Goal: Transaction & Acquisition: Purchase product/service

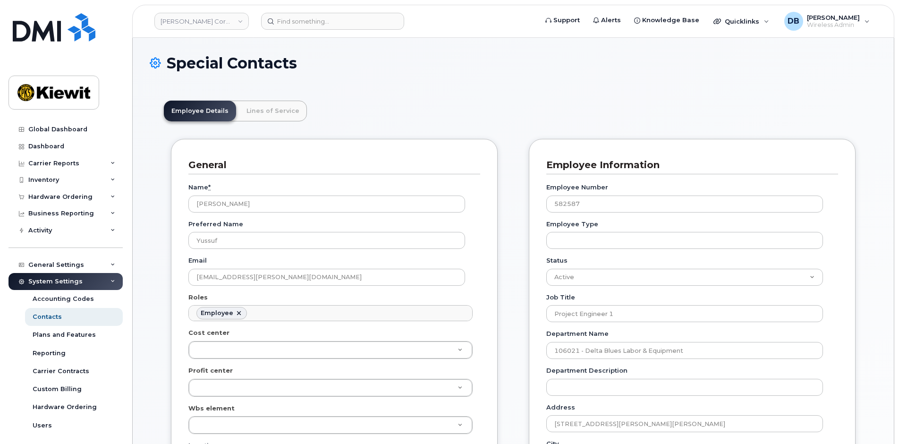
scroll to position [28, 0]
click at [40, 34] on img at bounding box center [54, 27] width 83 height 28
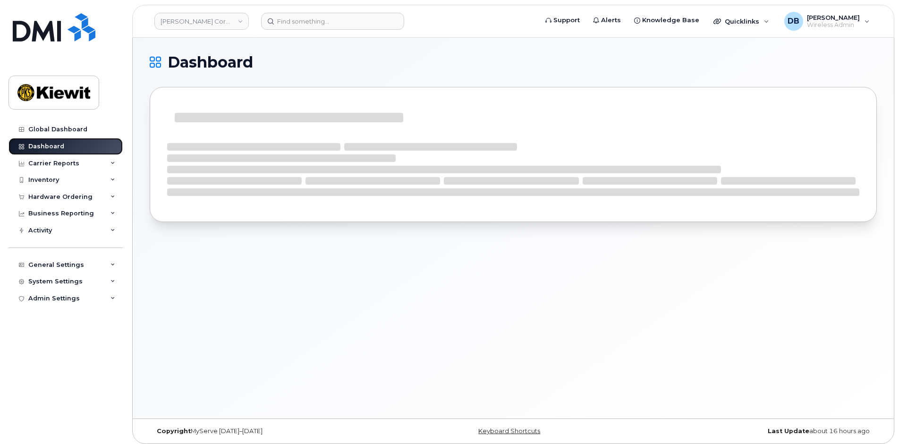
click at [34, 149] on div "Dashboard" at bounding box center [46, 147] width 36 height 8
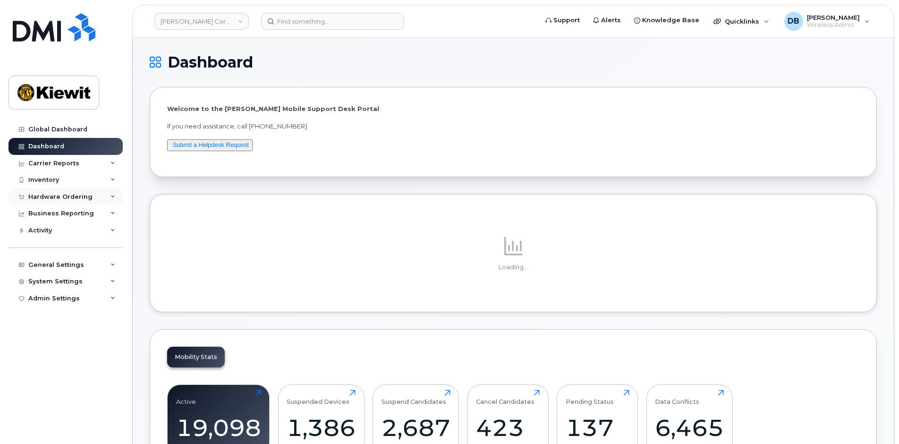
click at [47, 188] on div "Hardware Ordering" at bounding box center [66, 196] width 114 height 17
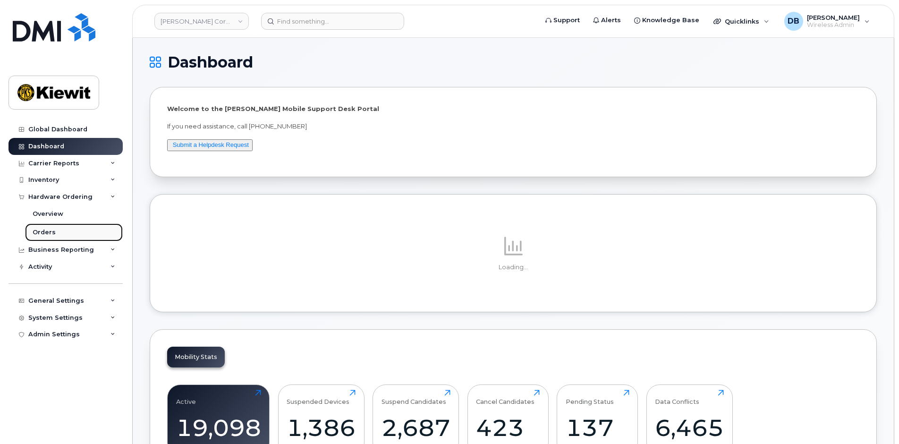
click at [47, 228] on div "Orders" at bounding box center [44, 232] width 23 height 9
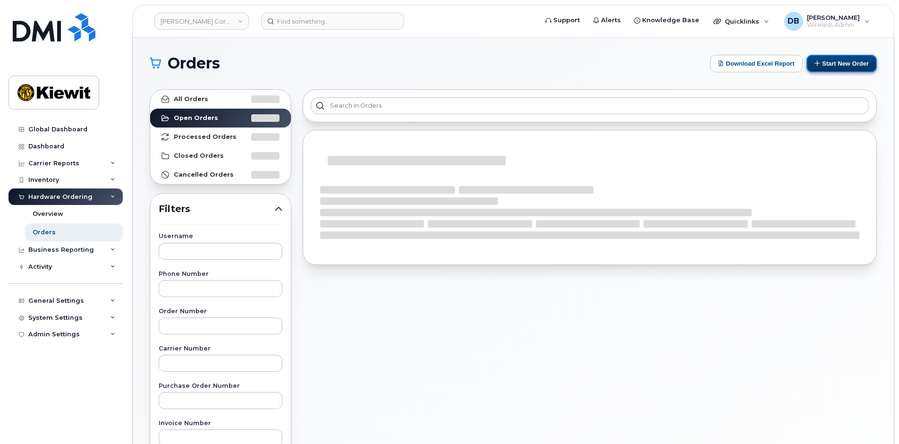
click at [852, 62] on button "Start New Order" at bounding box center [842, 63] width 70 height 17
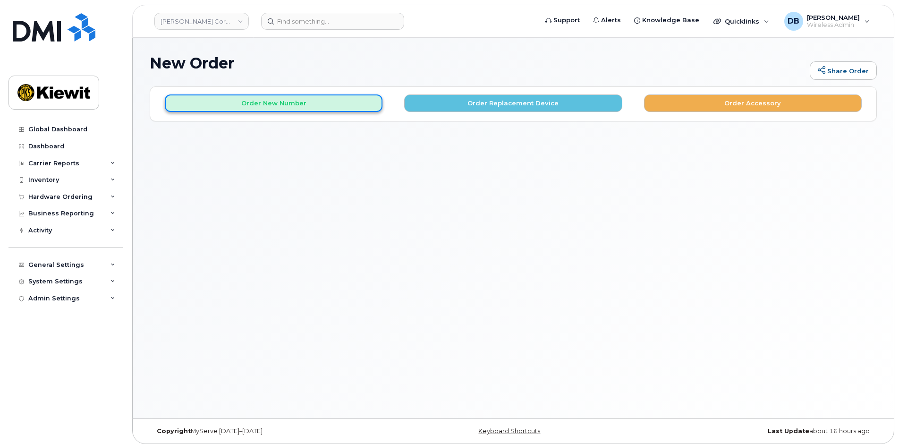
click at [270, 106] on button "Order New Number" at bounding box center [274, 102] width 218 height 17
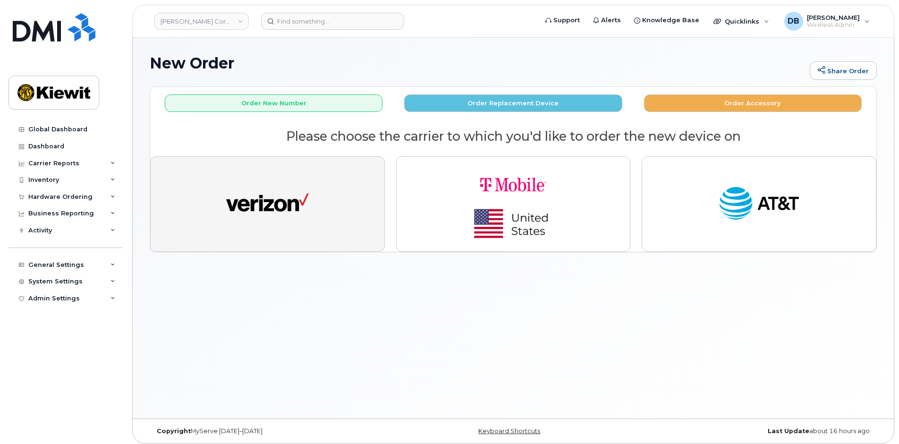
click at [277, 201] on img "button" at bounding box center [267, 204] width 83 height 43
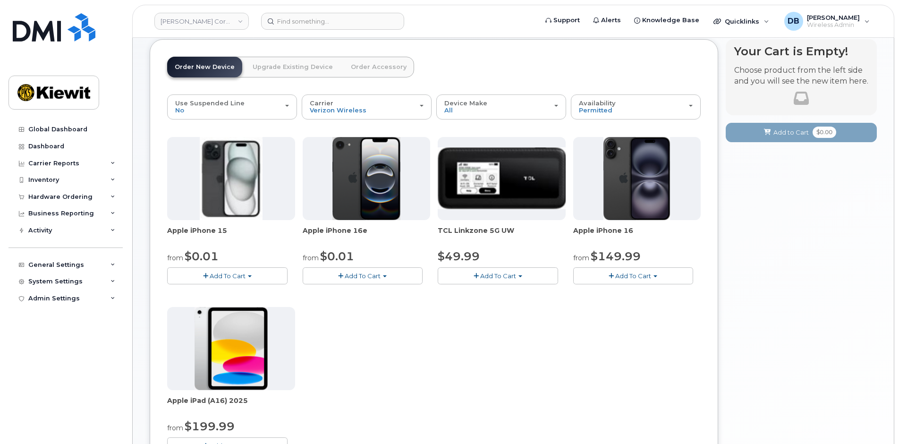
scroll to position [94, 0]
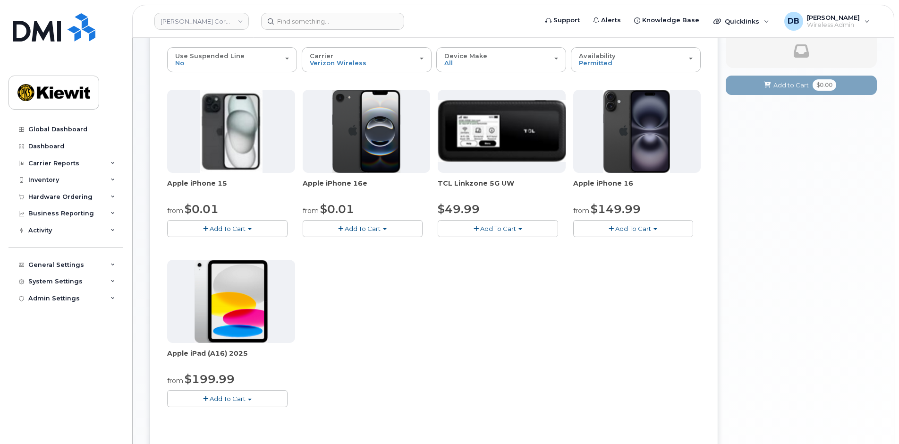
click at [357, 228] on span "Add To Cart" at bounding box center [363, 229] width 36 height 8
click at [350, 243] on link "$0.01 - 2 Year Activation (128GB)" at bounding box center [366, 246] width 122 height 12
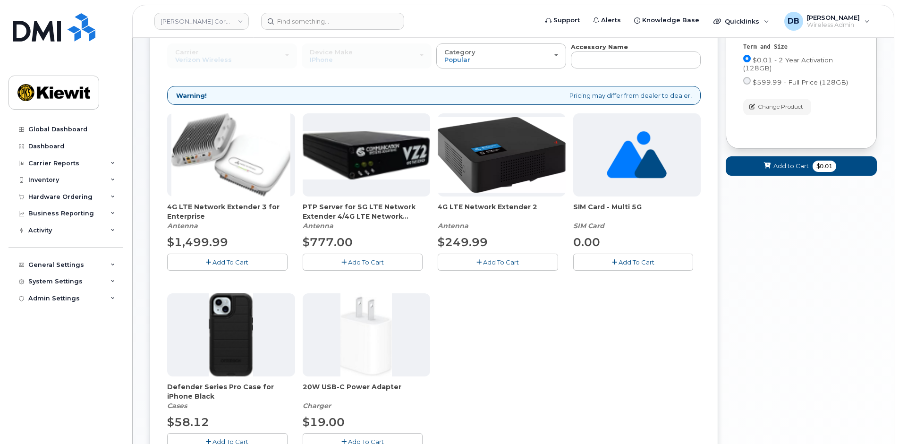
scroll to position [146, 0]
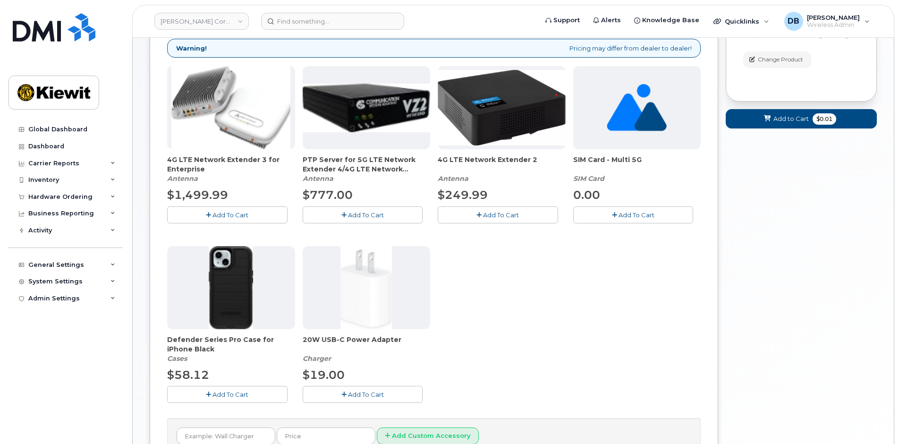
click at [231, 394] on span "Add To Cart" at bounding box center [231, 395] width 36 height 8
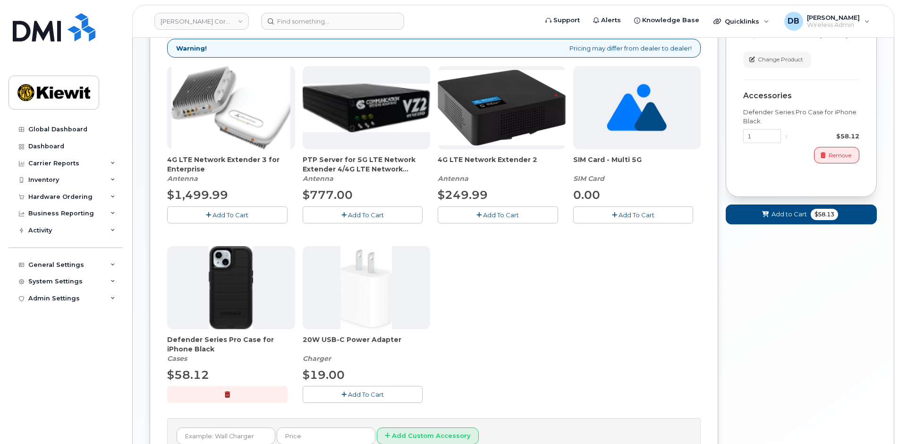
click at [369, 396] on span "Add To Cart" at bounding box center [366, 395] width 36 height 8
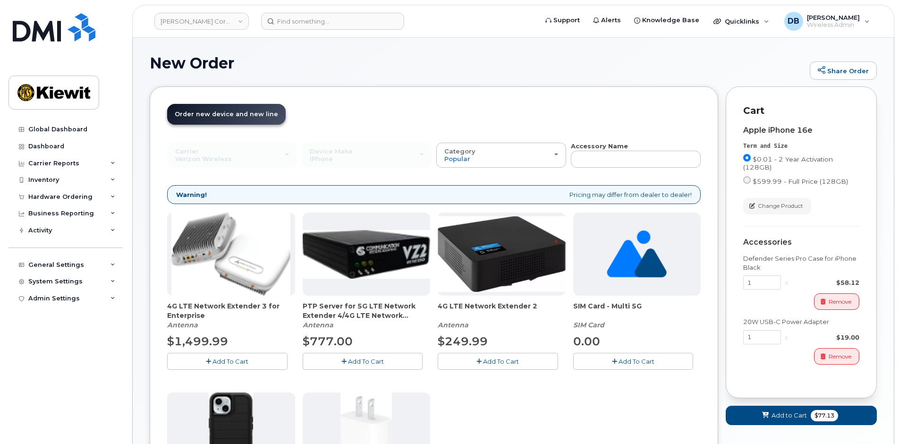
scroll to position [189, 0]
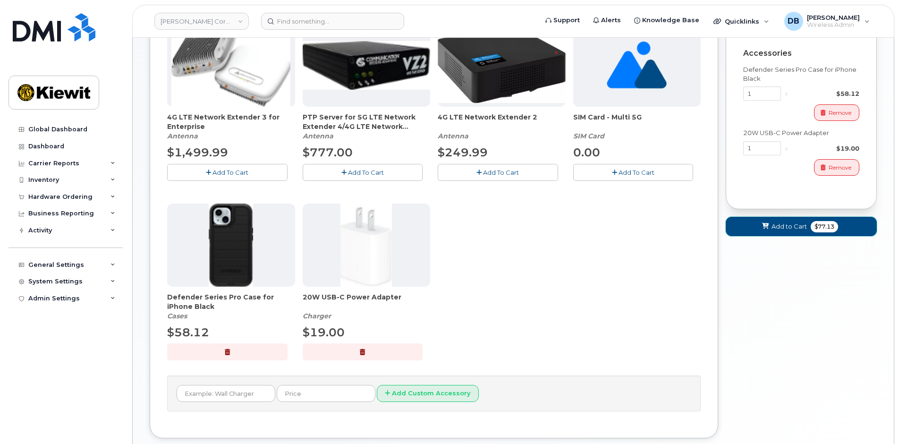
click at [778, 226] on span "Add to Cart" at bounding box center [789, 226] width 35 height 9
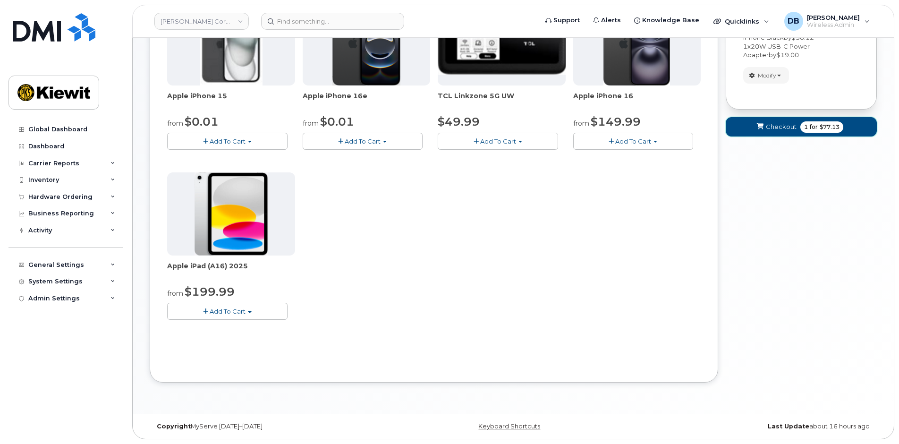
click at [768, 125] on span "Checkout" at bounding box center [781, 126] width 31 height 9
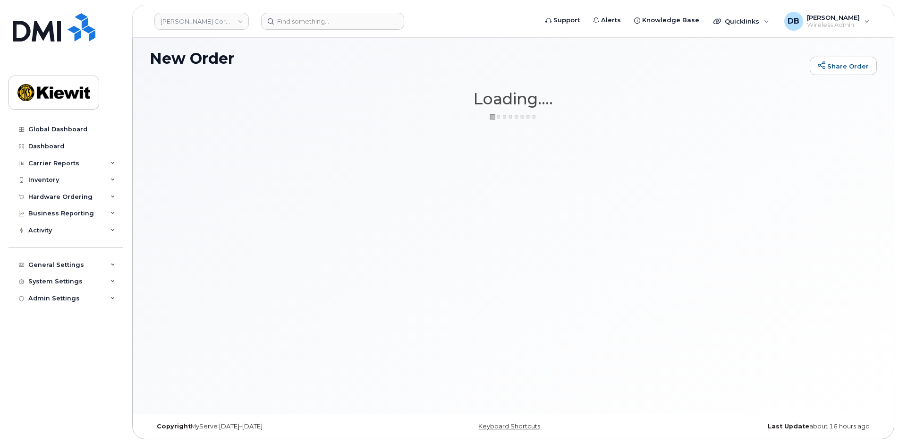
scroll to position [5, 0]
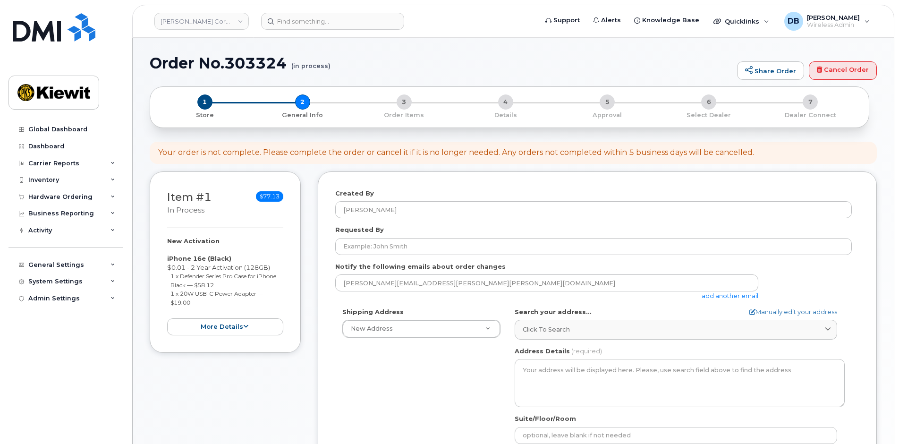
select select
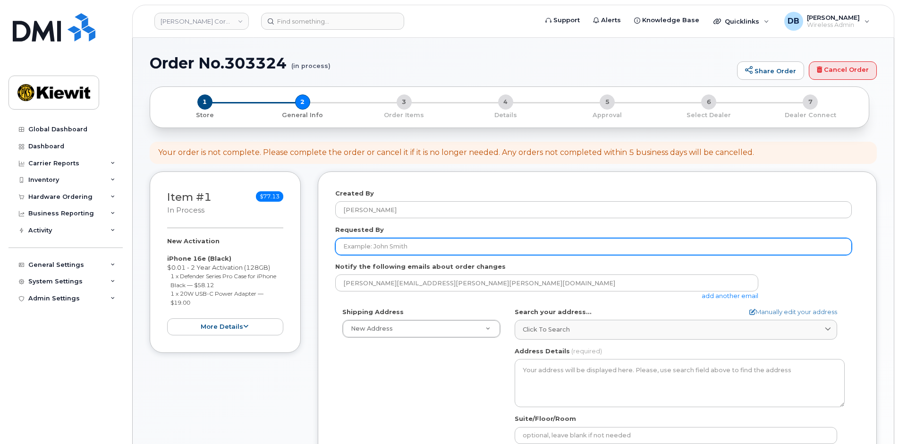
click at [401, 248] on input "Requested By" at bounding box center [593, 246] width 517 height 17
type input "[PERSON_NAME]"
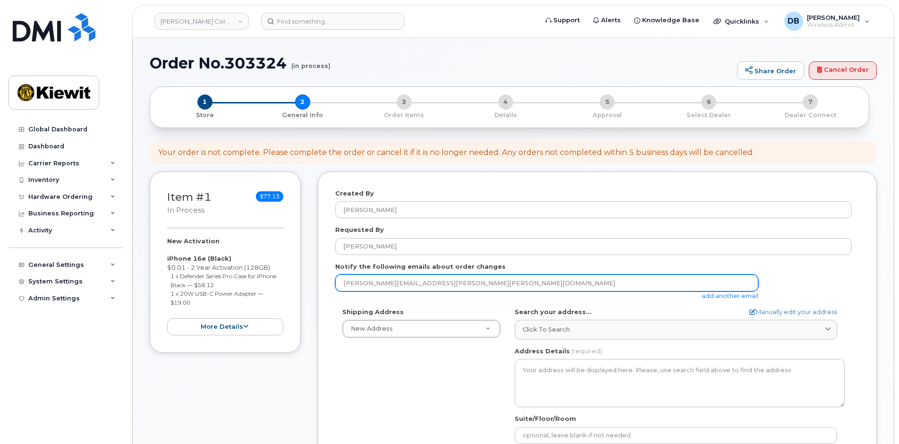
click at [464, 284] on input "[PERSON_NAME][EMAIL_ADDRESS][PERSON_NAME][PERSON_NAME][DOMAIN_NAME]" at bounding box center [546, 282] width 423 height 17
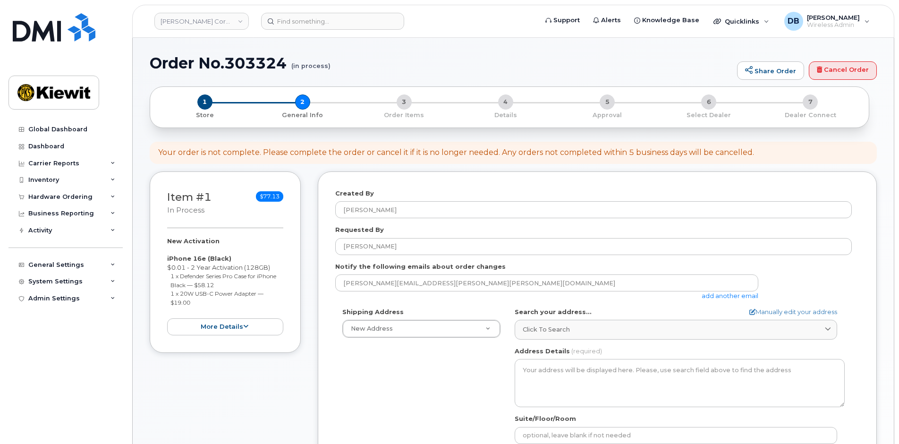
click at [709, 295] on link "add another email" at bounding box center [730, 296] width 57 height 8
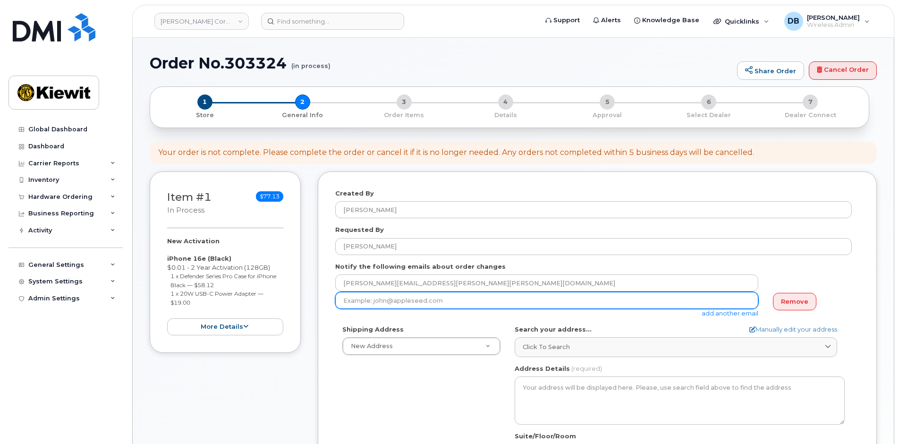
click at [456, 307] on input "email" at bounding box center [546, 300] width 423 height 17
type input "chris.sickler@kiewit.com"
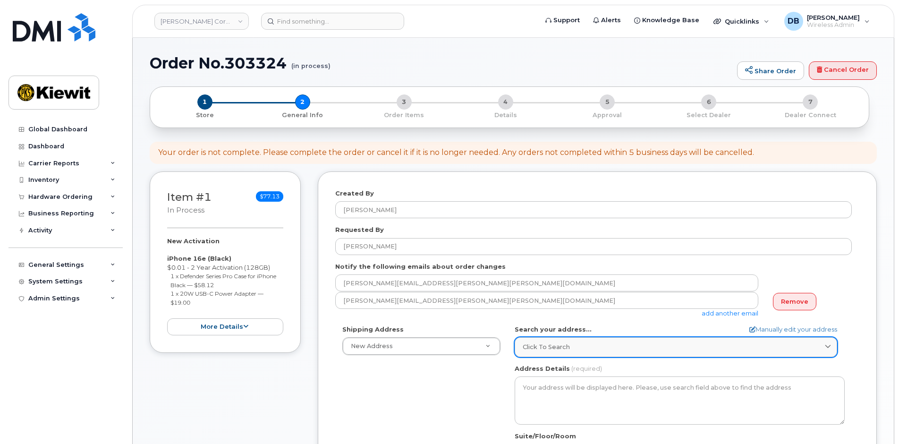
click at [560, 346] on span "Click to search" at bounding box center [546, 346] width 47 height 9
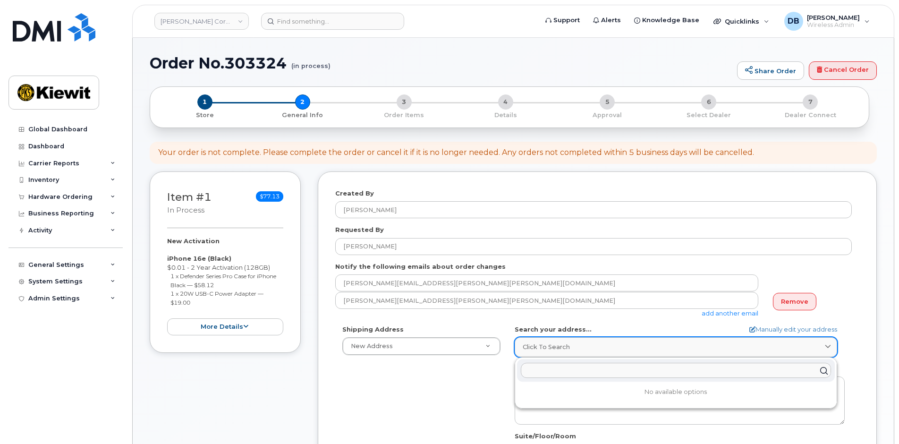
paste input "33190 CO-91"
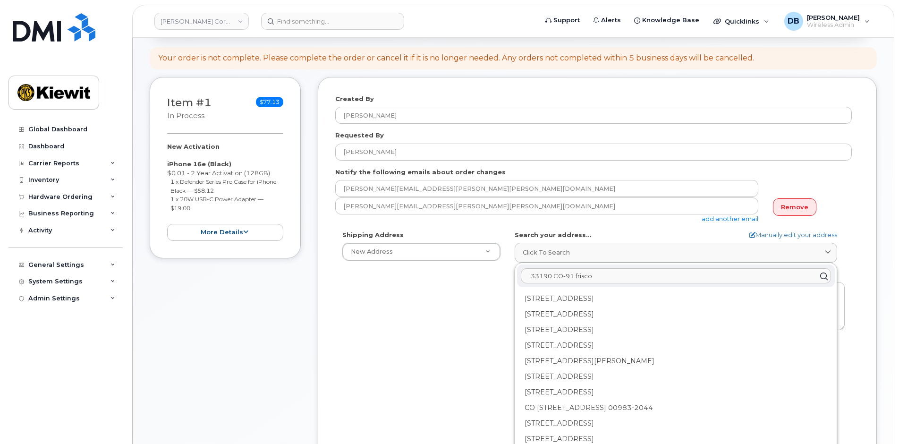
scroll to position [142, 0]
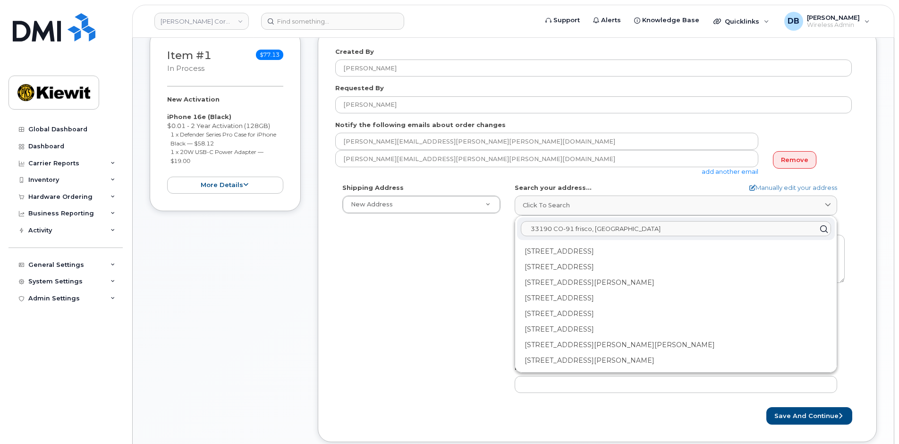
click at [631, 228] on input "33190 CO-91 frisco, CO" at bounding box center [676, 229] width 310 height 15
click at [627, 229] on input "33190 CO-91 frisco, CO" at bounding box center [676, 229] width 310 height 15
drag, startPoint x: 619, startPoint y: 229, endPoint x: 484, endPoint y: 219, distance: 135.9
click at [484, 219] on div "Shipping Address New Address New Address AB Search your address... Manually edi…" at bounding box center [593, 291] width 517 height 217
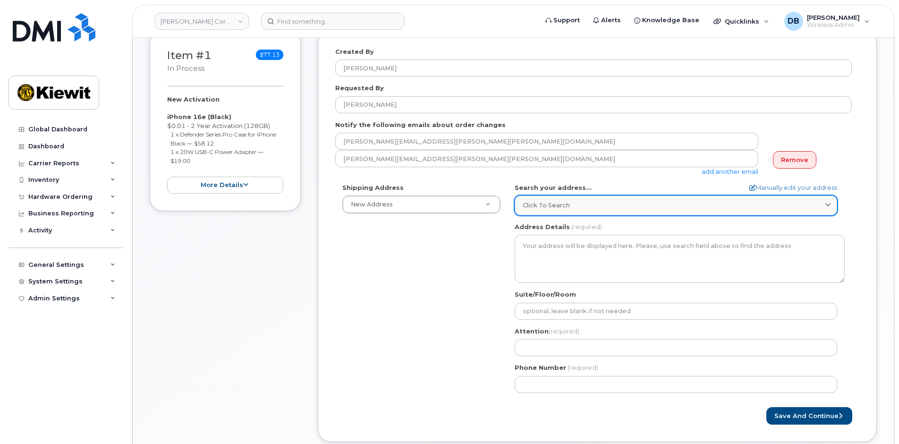
click at [542, 207] on span "Click to search" at bounding box center [546, 205] width 47 height 9
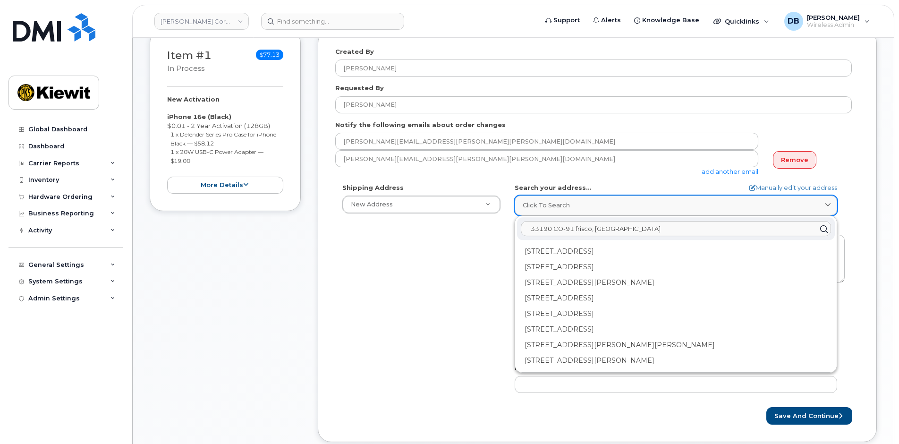
paste input "Frisco, CO 80443"
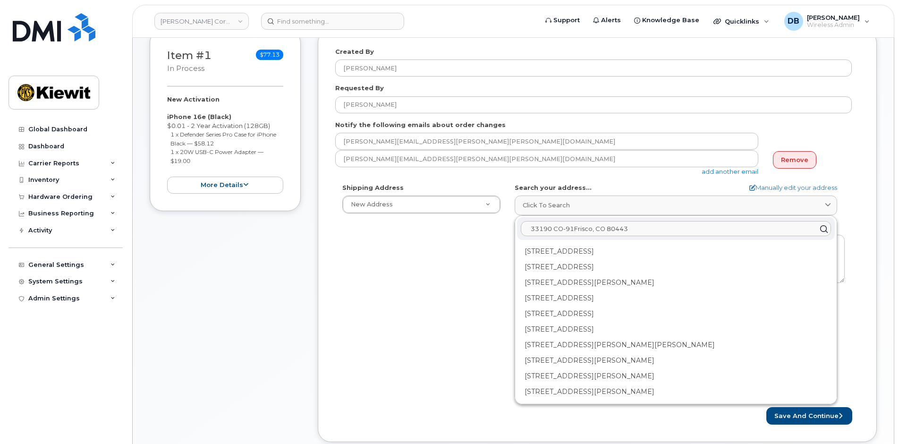
type input "33190 CO-91Frisco, CO 80443"
click at [386, 329] on div "Shipping Address New Address New Address AB Search your address... Manually edi…" at bounding box center [593, 291] width 517 height 217
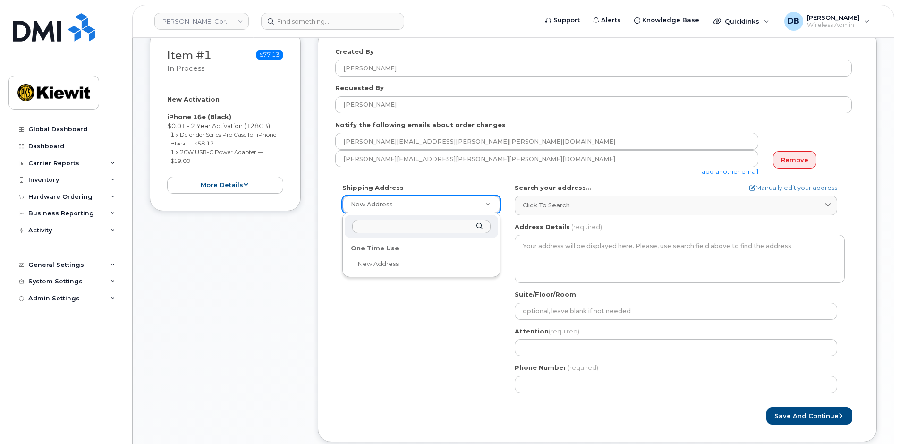
click at [376, 226] on input "text" at bounding box center [421, 227] width 138 height 14
type input "33190 CO-91Frisco, CO 80443"
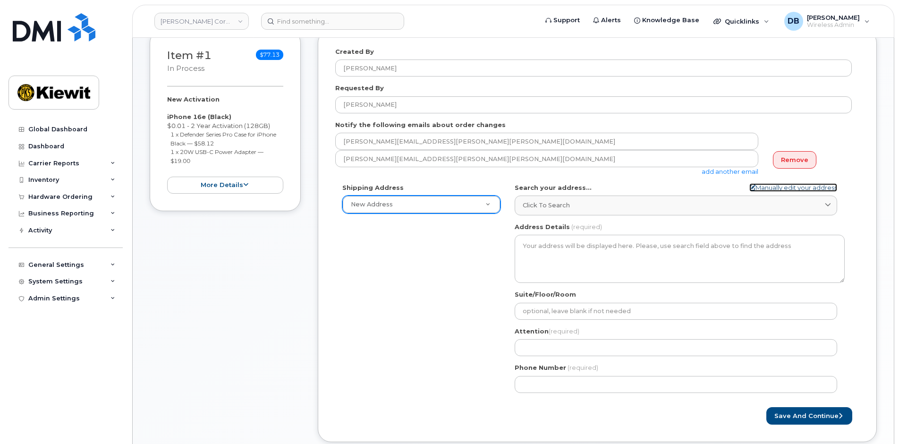
click at [761, 187] on link "Manually edit your address" at bounding box center [794, 187] width 88 height 9
select select
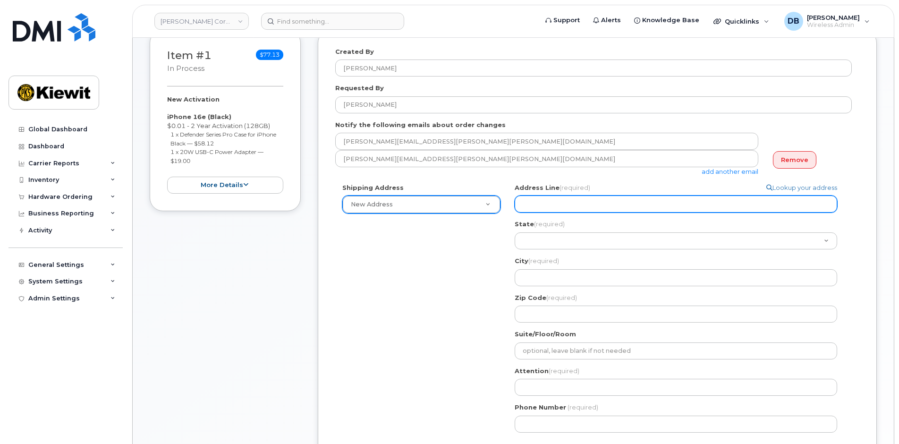
click at [548, 203] on input "Address Line (required)" at bounding box center [676, 204] width 323 height 17
paste input "33190 CO-91Frisco, CO 80443"
select select
type input "33190 CO-91Frisco, CO 80443"
drag, startPoint x: 565, startPoint y: 204, endPoint x: 664, endPoint y: 215, distance: 99.8
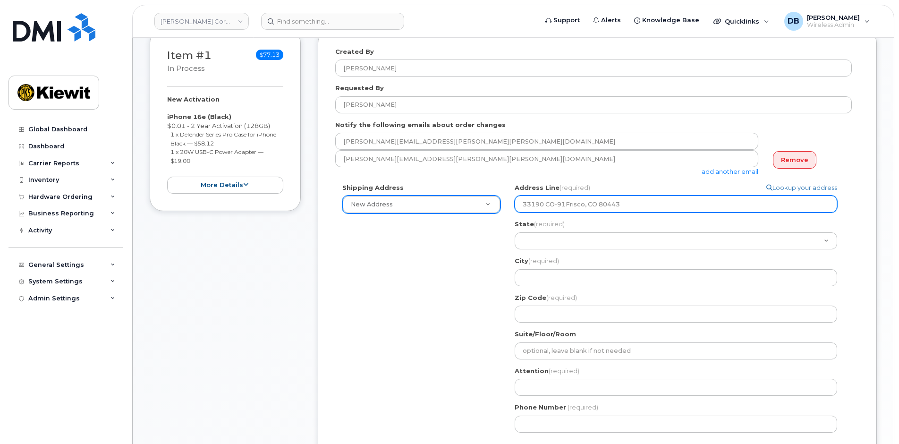
click at [664, 215] on div "Address Line (required) Lookup your address 33190 CO-91Frisco, CO 80443 State (…" at bounding box center [680, 252] width 330 height 139
select select
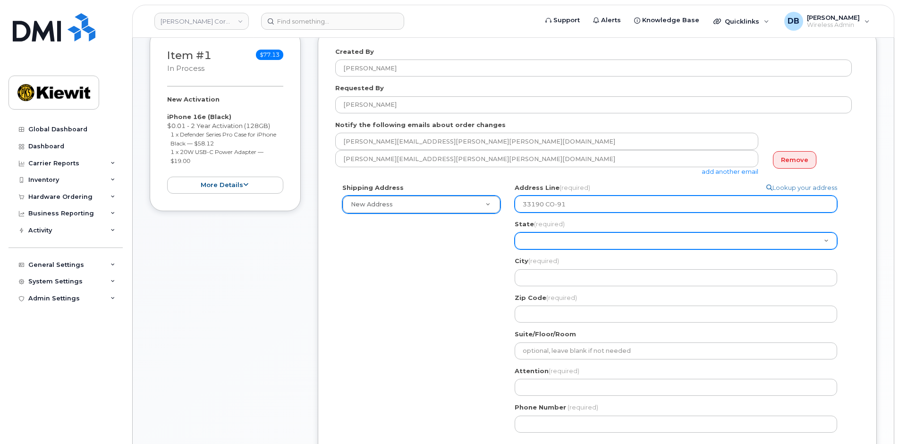
type input "33190 CO-91"
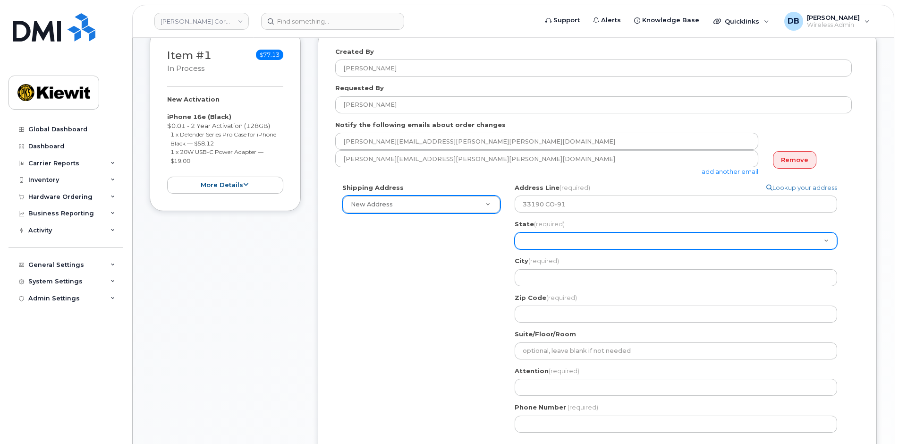
click at [554, 241] on select "Alabama Alaska American Samoa Arizona Arkansas California Colorado Connecticut …" at bounding box center [676, 240] width 323 height 17
select select "CO"
click at [515, 232] on select "Alabama Alaska American Samoa Arizona Arkansas California Colorado Connecticut …" at bounding box center [676, 240] width 323 height 17
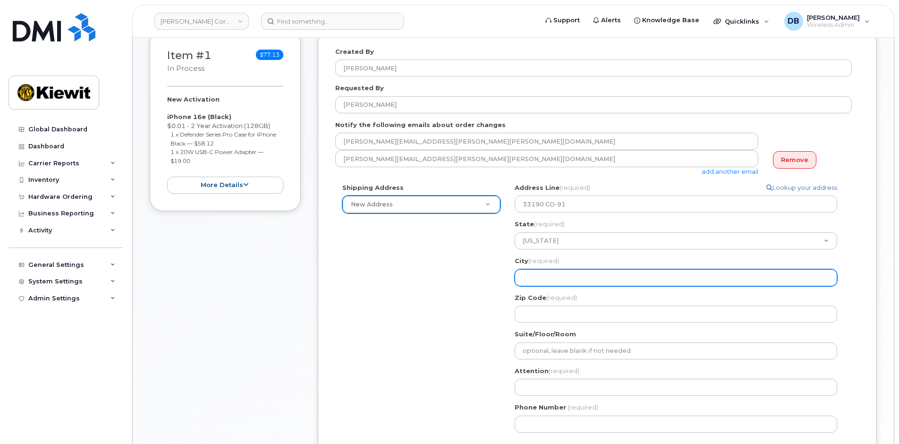
click at [539, 276] on input "City (required)" at bounding box center [676, 277] width 323 height 17
select select
type input "F"
select select
type input "Fr"
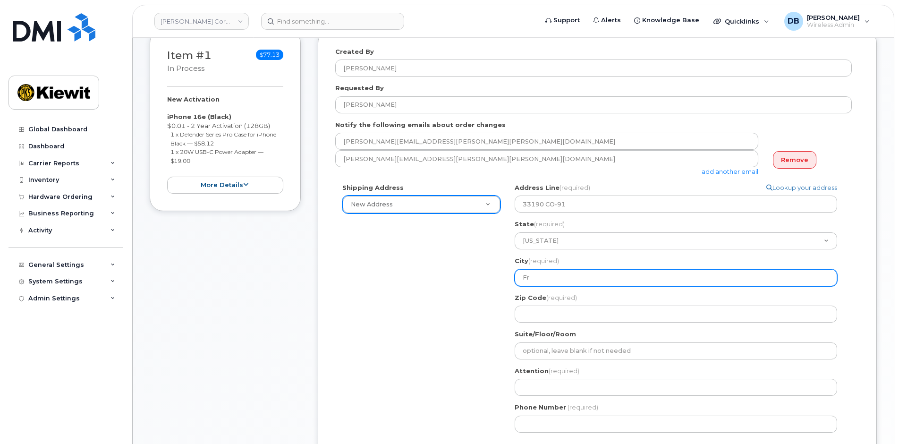
select select
type input "Fri"
select select
type input "Fris"
select select
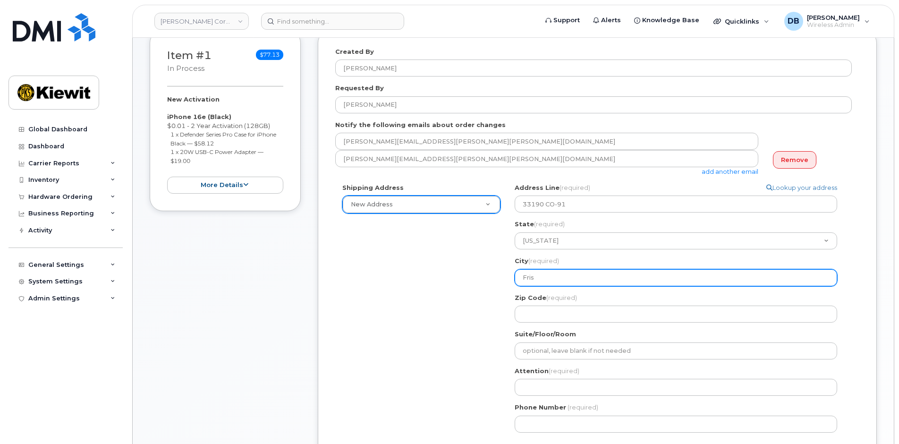
type input "Frisc"
select select
type input "Frisco"
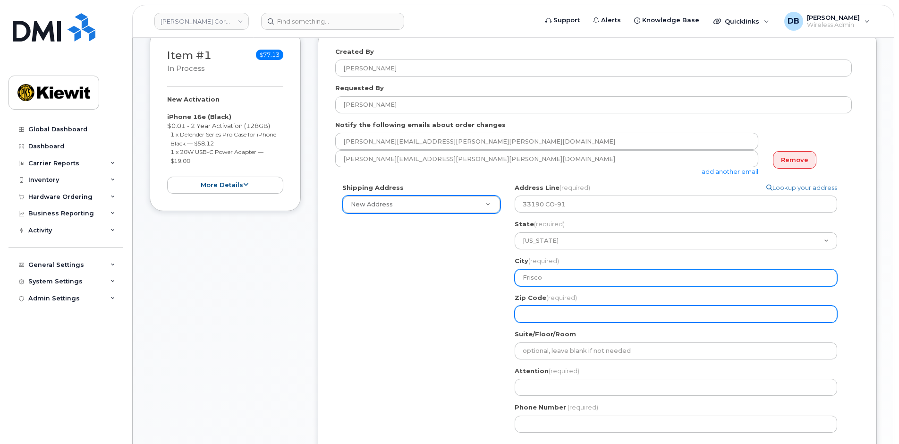
select select
type input "8"
select select
type input "80"
select select
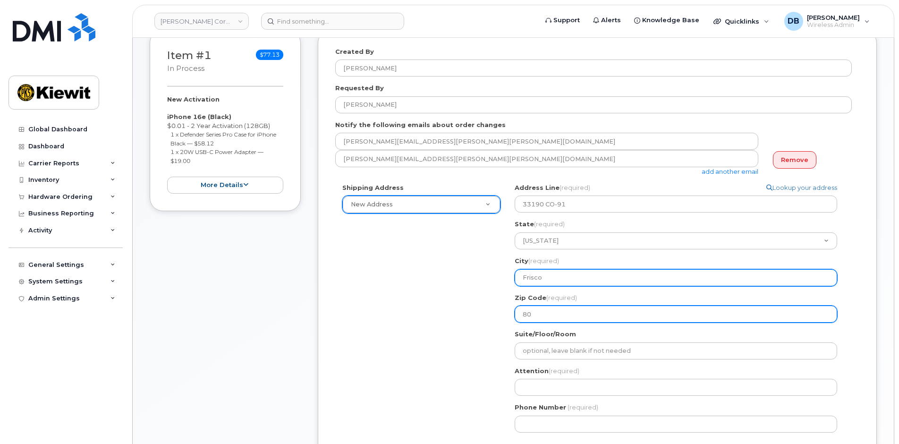
type input "804"
select select
type input "8044"
select select
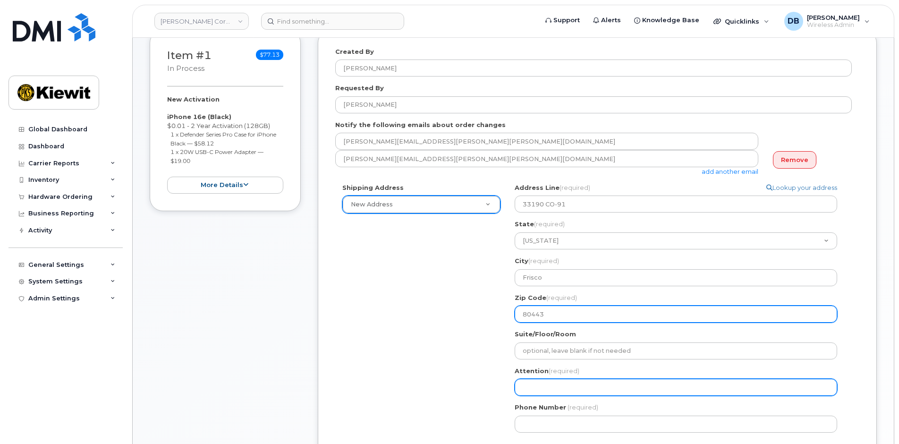
type input "80443"
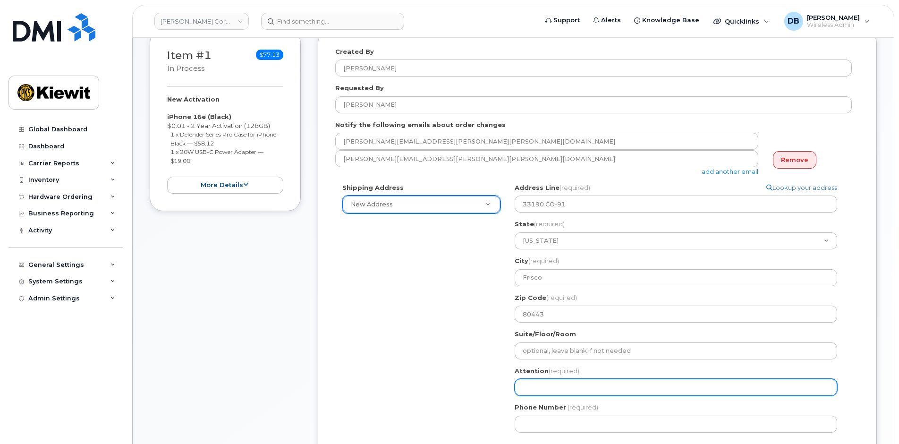
click at [526, 392] on input "Attention (required)" at bounding box center [676, 387] width 323 height 17
select select
type input "S"
select select
type input "Sa"
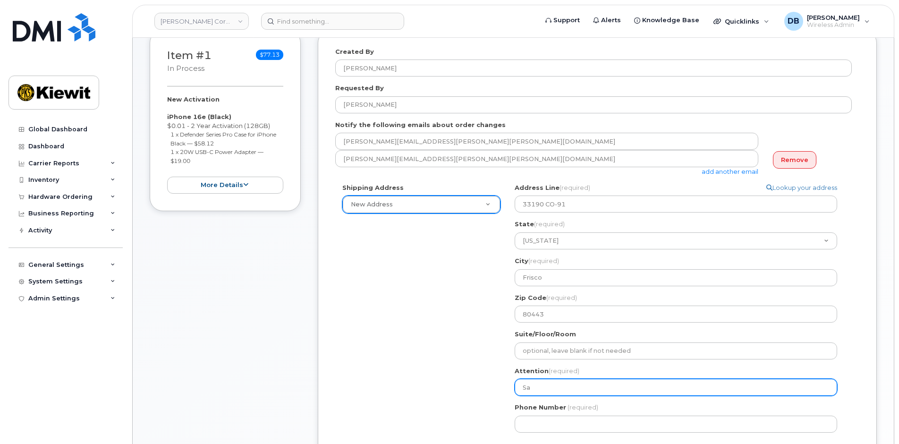
select select
type input "Sam"
select select
type input "Samu"
select select
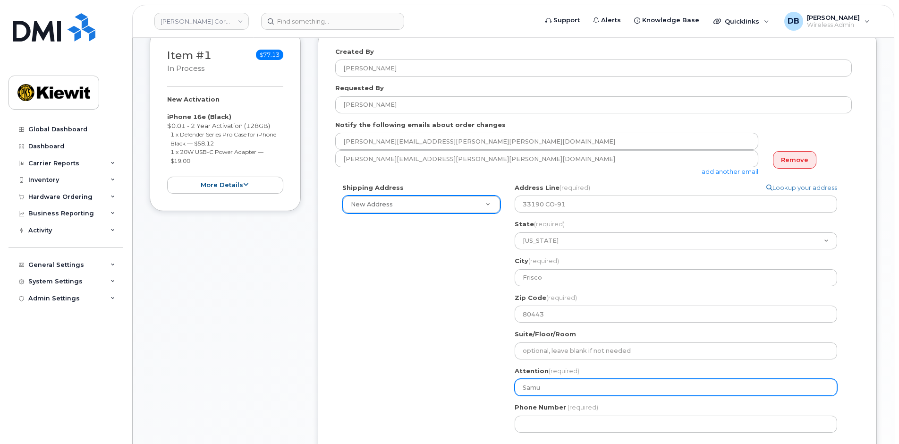
type input "Samue"
select select
type input "Samuel"
select select
type input "Samuel T"
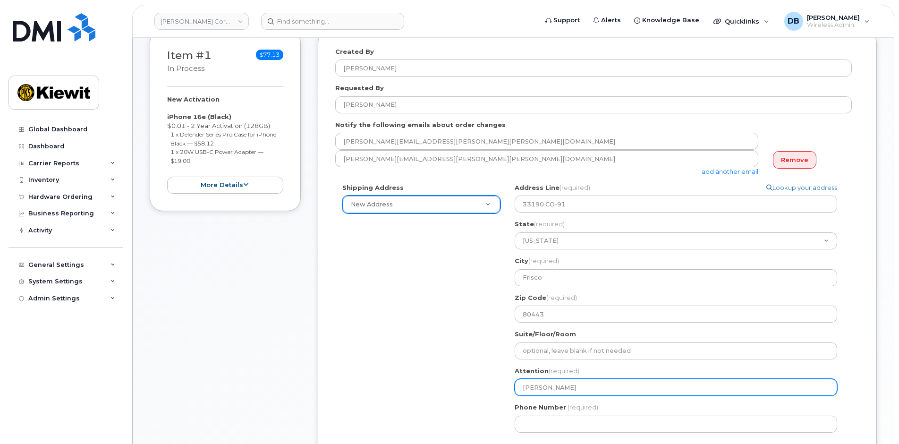
select select
type input "Samuel Tr"
select select
type input "Samuel Tra"
select select
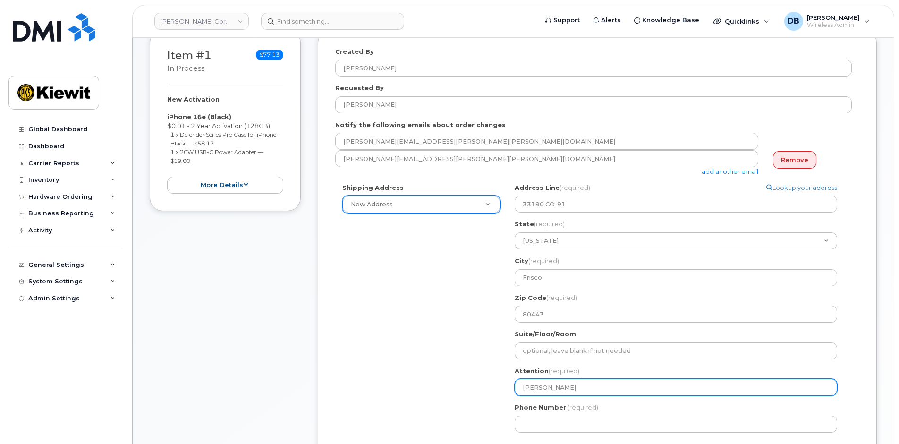
type input "Samuel Trav"
select select
type input "Samuel Travi"
select select
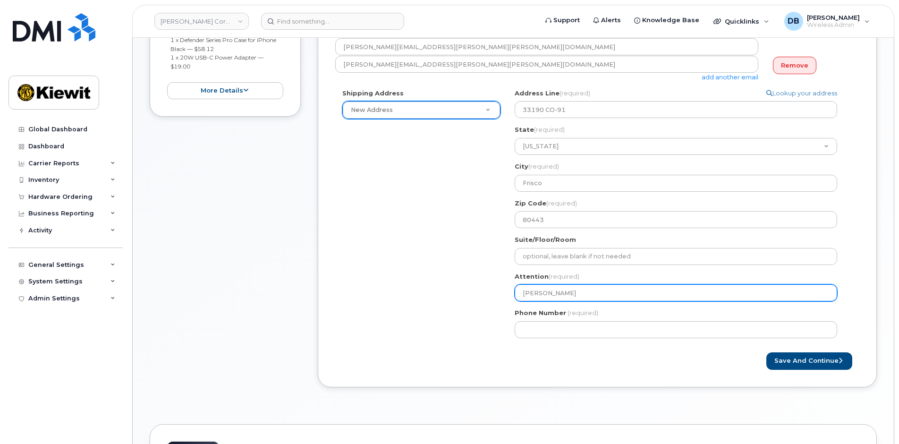
type input "[PERSON_NAME]"
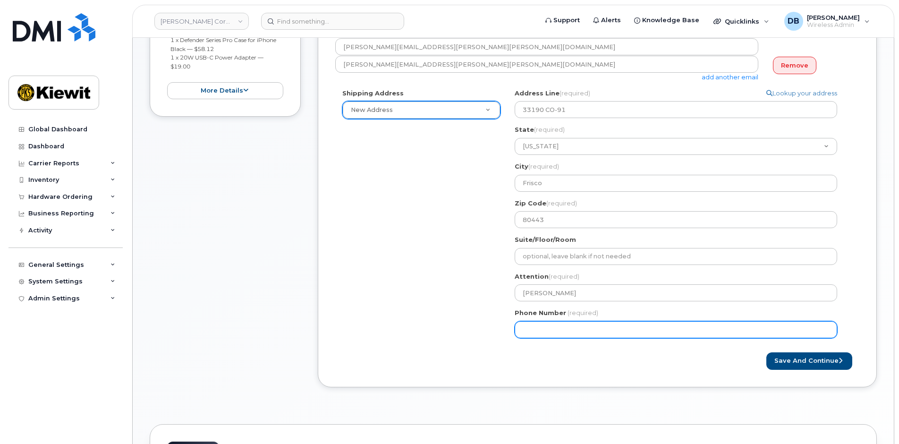
click at [550, 331] on input "Phone Number" at bounding box center [676, 329] width 323 height 17
type input "0"
type input "303652798"
select select
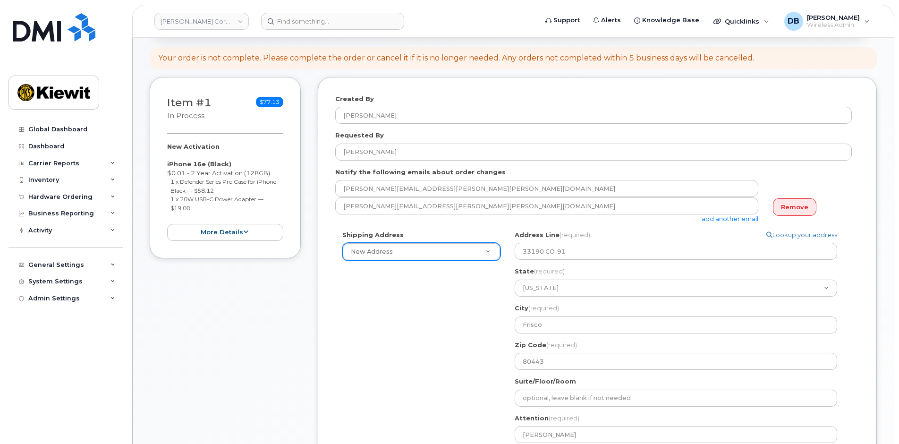
scroll to position [283, 0]
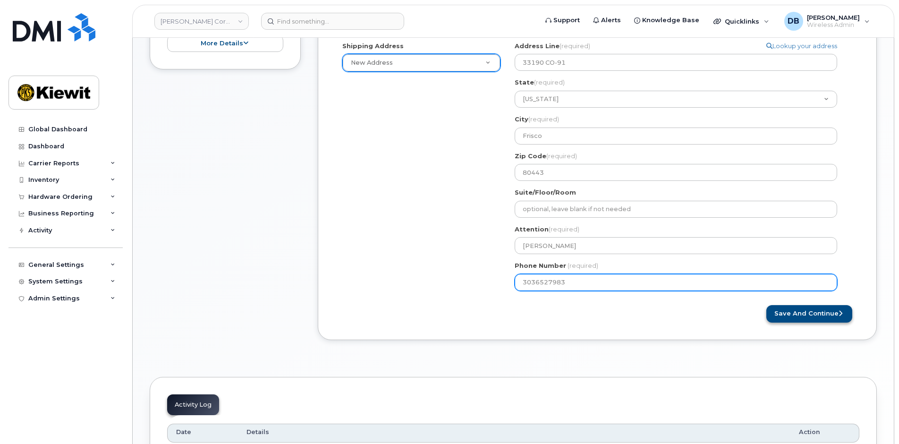
type input "3036527983"
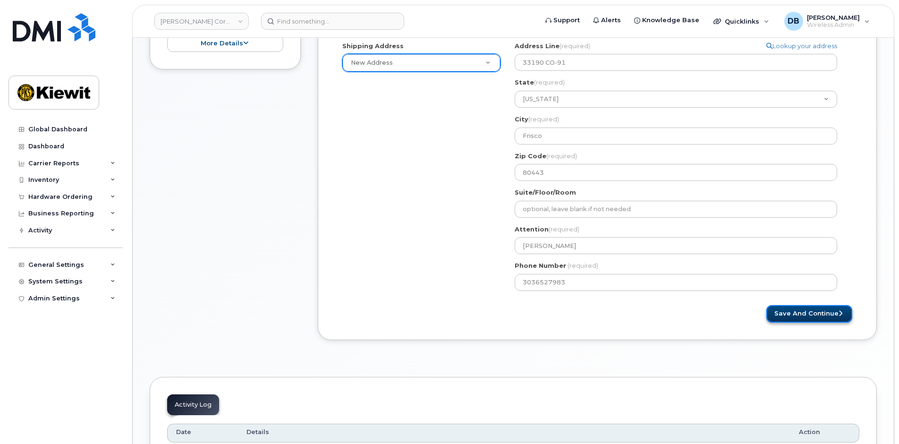
click at [823, 313] on button "Save and Continue" at bounding box center [810, 313] width 86 height 17
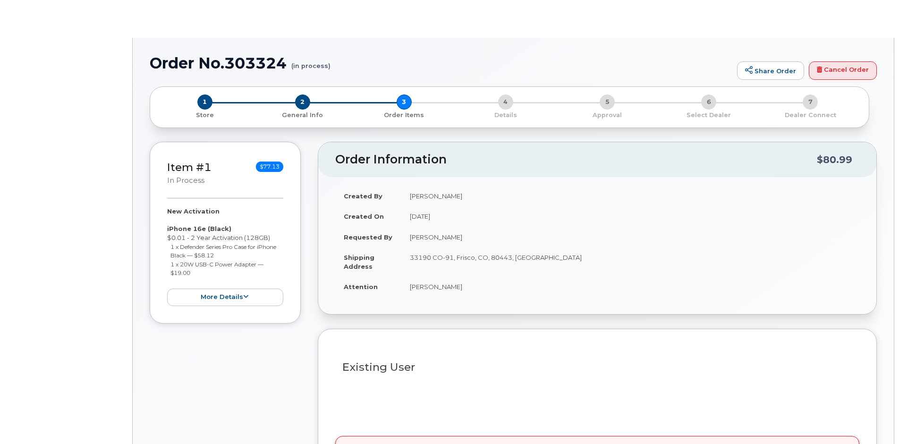
radio input "true"
select select
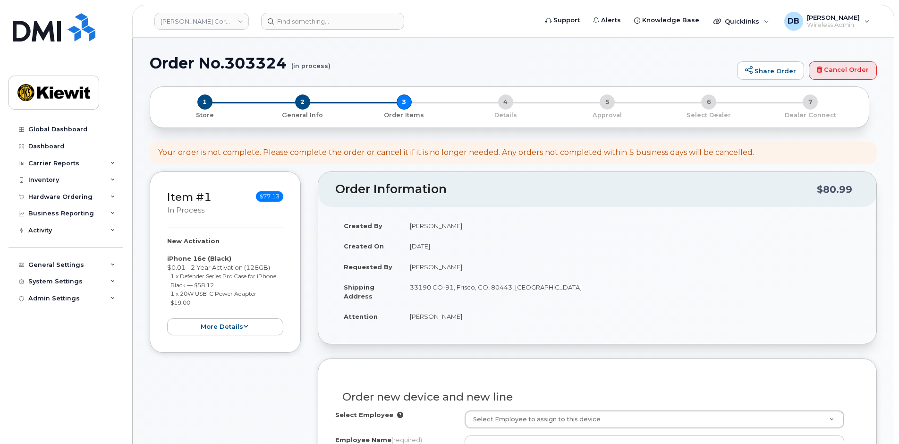
scroll to position [189, 0]
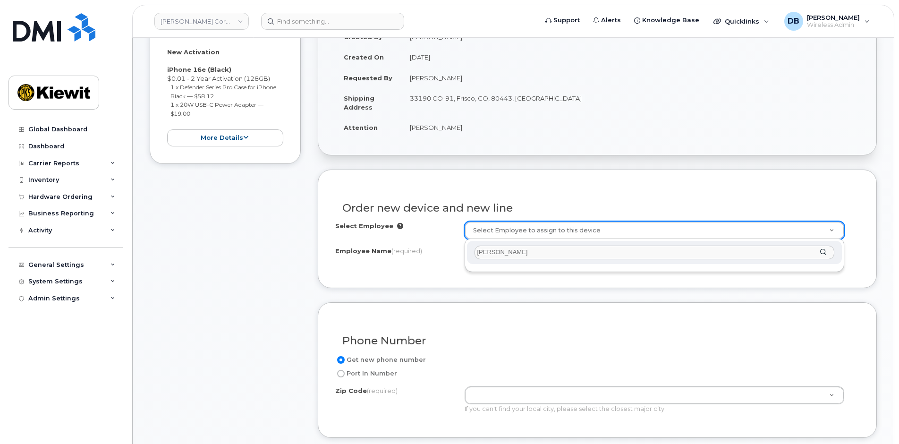
click at [495, 254] on input "[PERSON_NAME]" at bounding box center [655, 253] width 360 height 14
type input "[PERSON_NAME].[PERSON_NAME]"
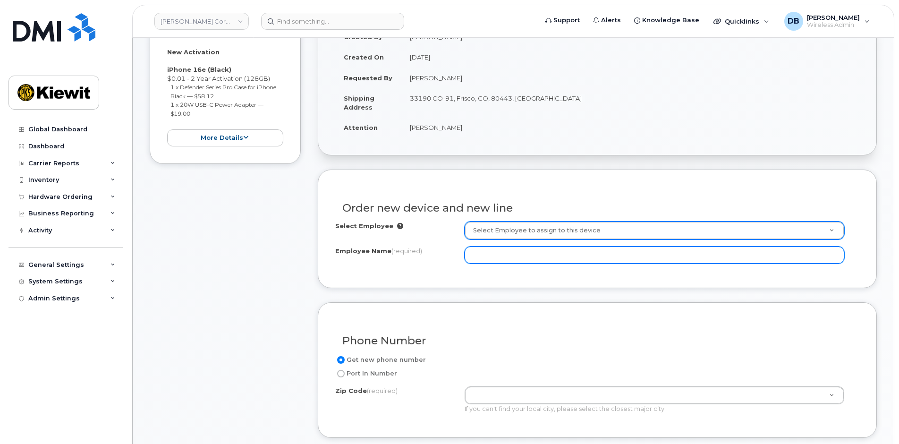
click at [482, 256] on input "Employee Name (required)" at bounding box center [655, 255] width 380 height 17
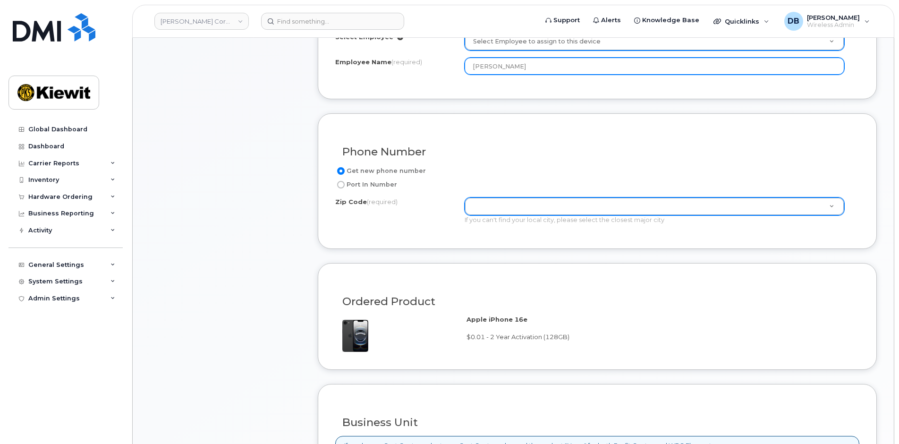
type input "[PERSON_NAME]"
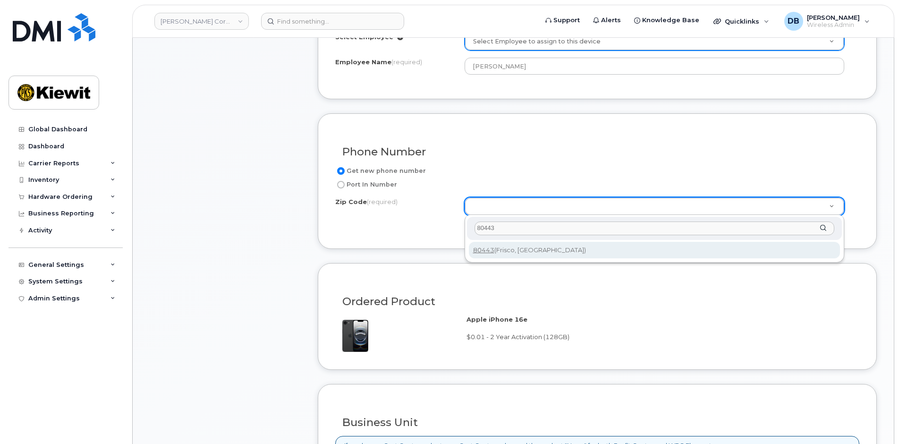
type input "80443"
type input "80443 (Frisco, CO)"
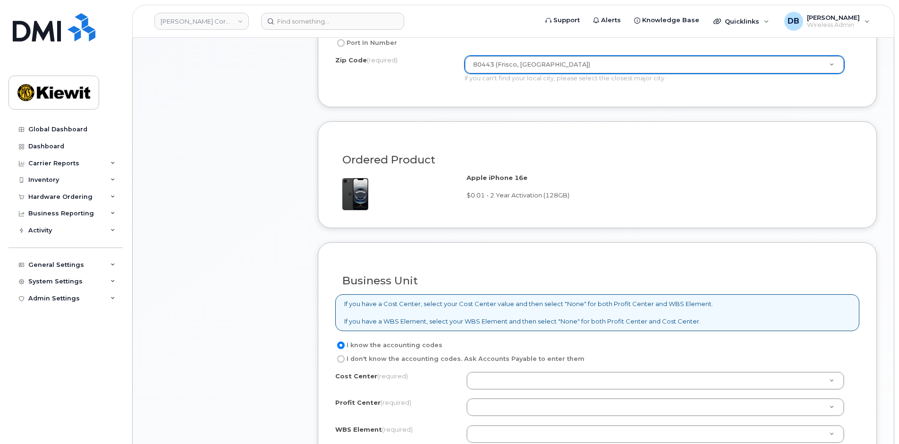
scroll to position [661, 0]
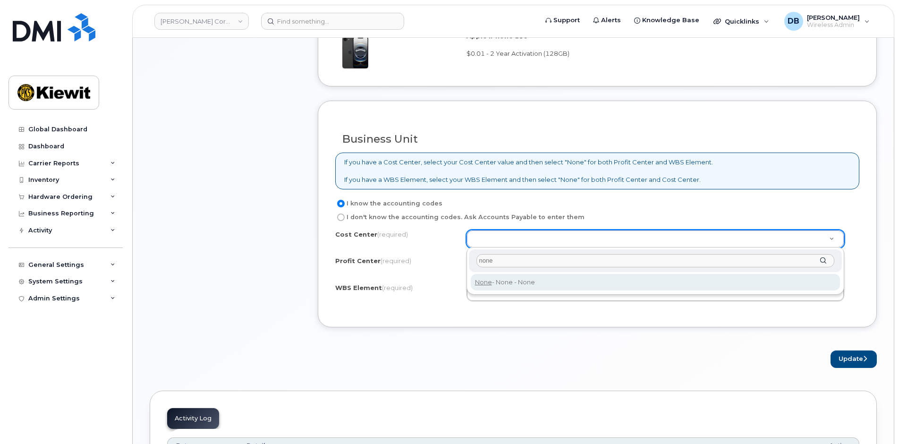
type input "none"
type input "None"
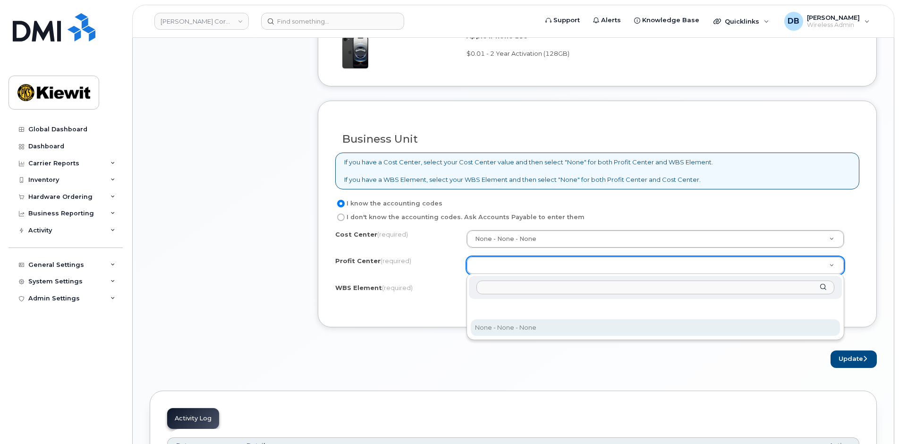
select select "None"
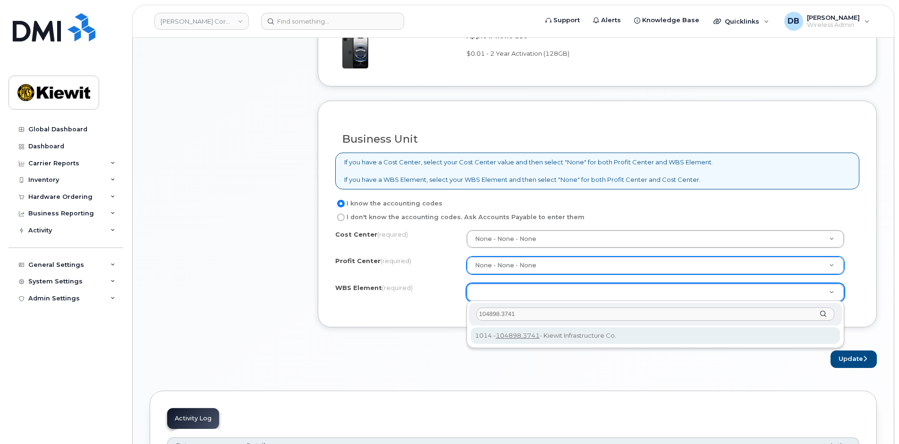
type input "104898.3741"
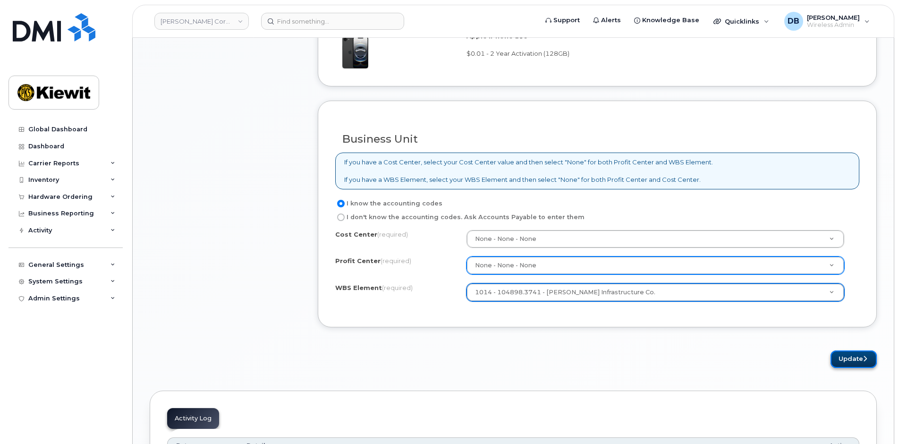
click at [842, 360] on button "Update" at bounding box center [854, 358] width 46 height 17
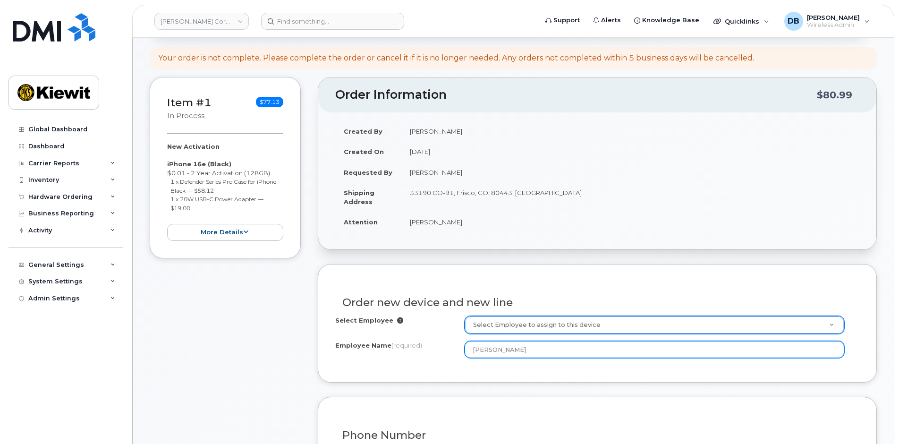
scroll to position [47, 0]
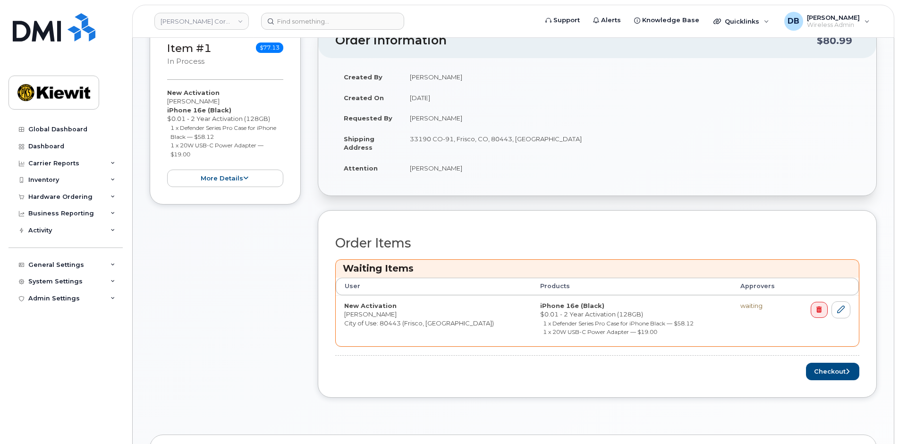
scroll to position [378, 0]
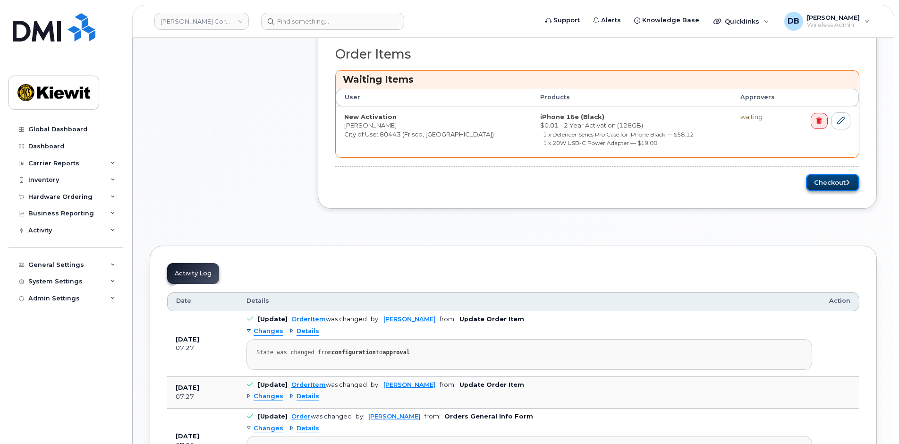
click at [837, 185] on button "Checkout" at bounding box center [832, 182] width 53 height 17
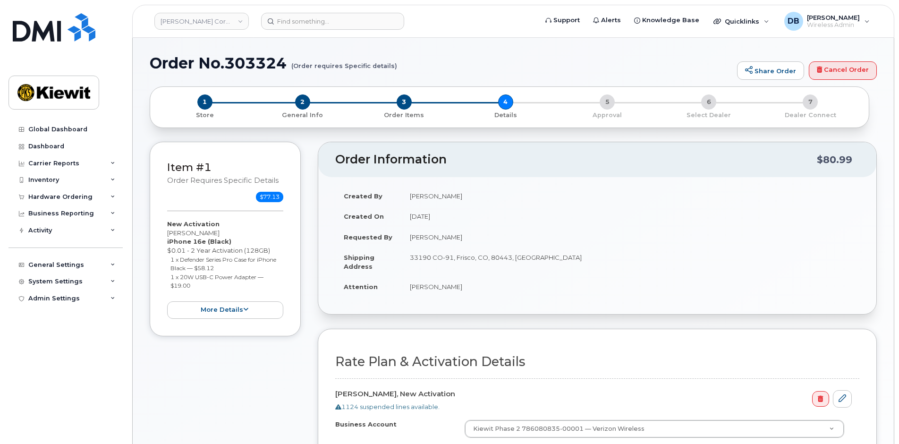
scroll to position [189, 0]
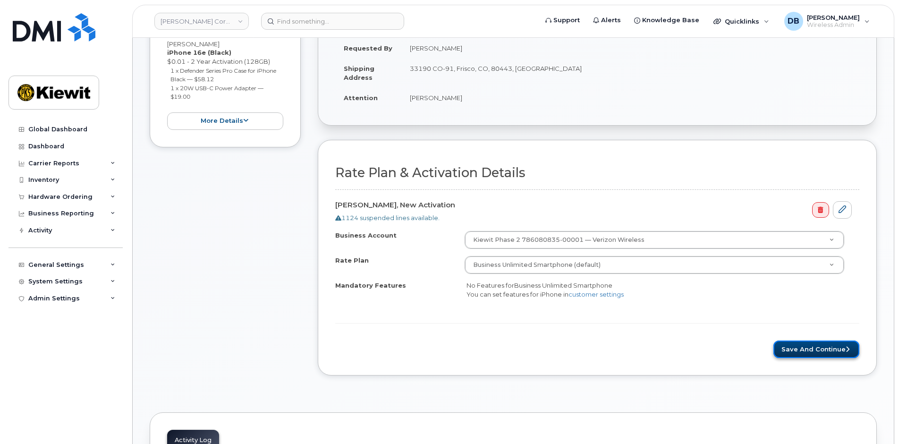
click at [828, 352] on button "Save and Continue" at bounding box center [817, 349] width 86 height 17
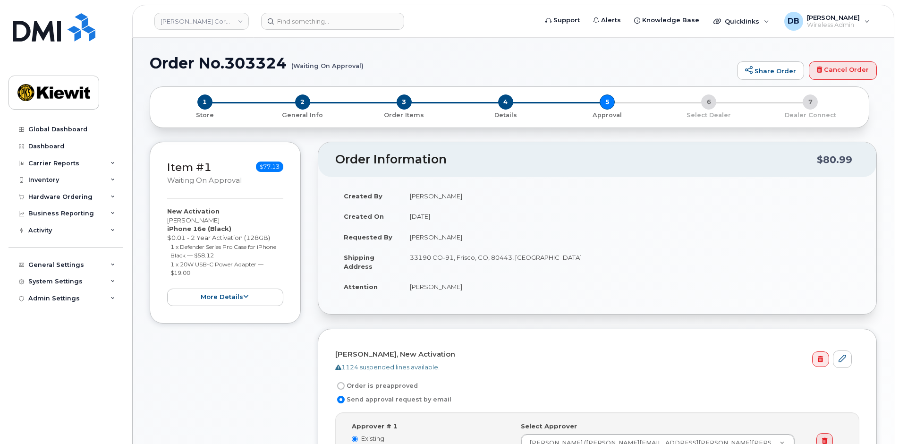
scroll to position [142, 0]
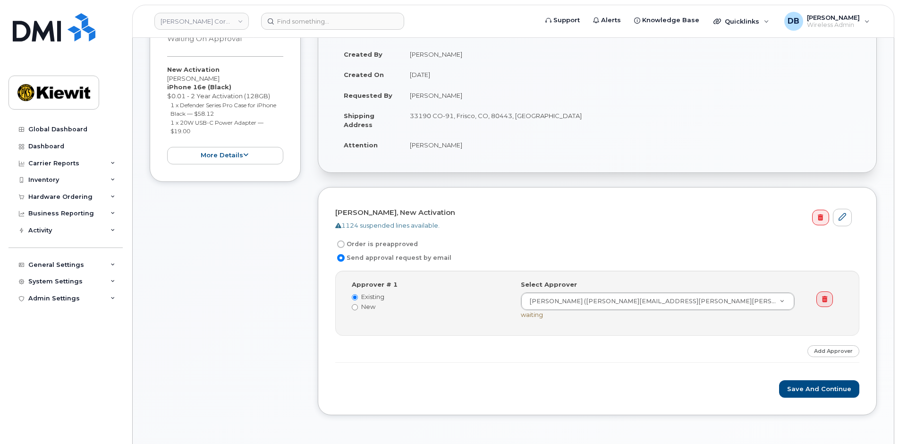
click at [349, 242] on label "Order is preapproved" at bounding box center [376, 244] width 83 height 11
click at [345, 242] on input "Order is preapproved" at bounding box center [341, 244] width 8 height 8
radio input "true"
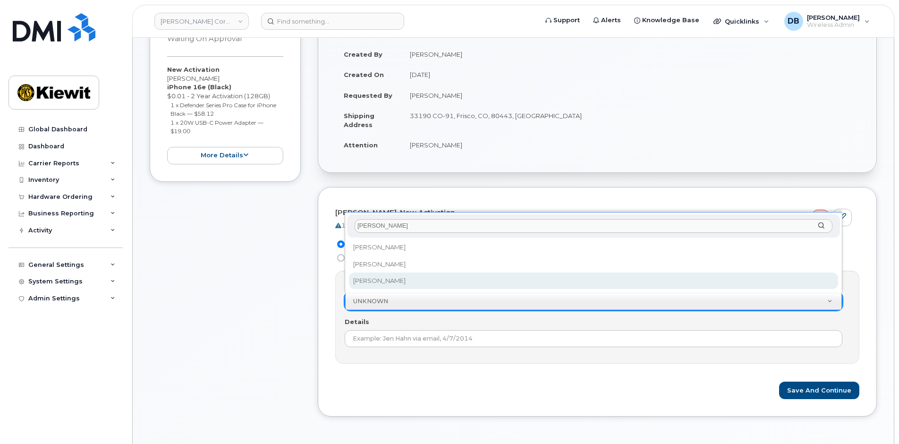
type input "Sam"
select select "2159169"
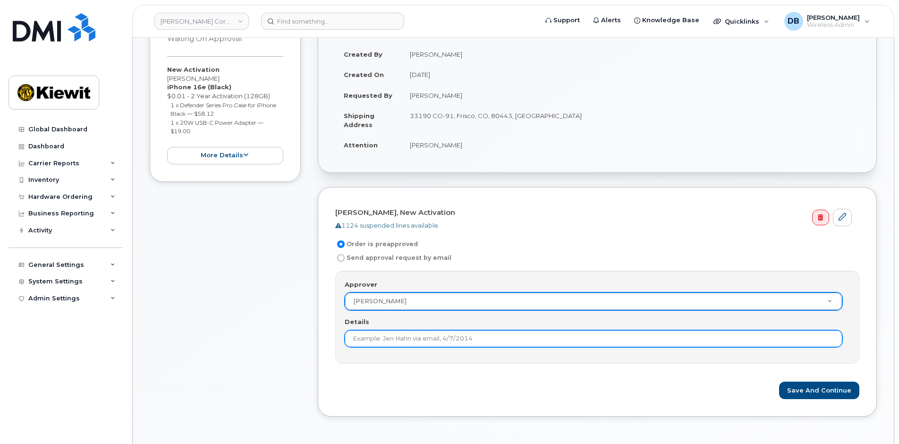
click at [380, 329] on div "Details" at bounding box center [597, 332] width 505 height 30
type input "I spoke with Samuel about this device, he is aware of the order already."
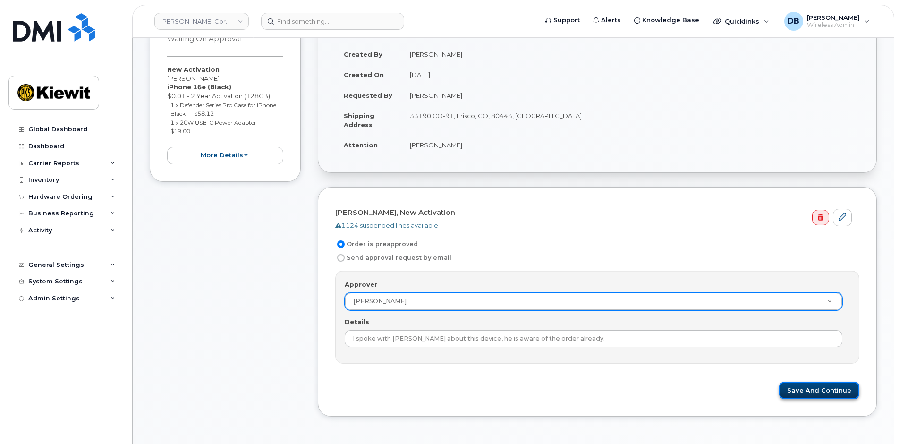
click at [828, 395] on button "Save and Continue" at bounding box center [819, 390] width 80 height 17
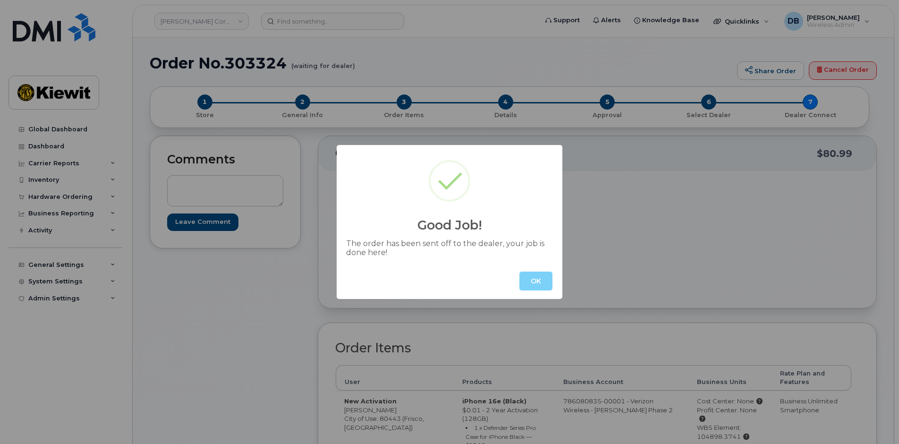
click at [531, 278] on button "OK" at bounding box center [536, 281] width 33 height 19
